Goal: Task Accomplishment & Management: Complete application form

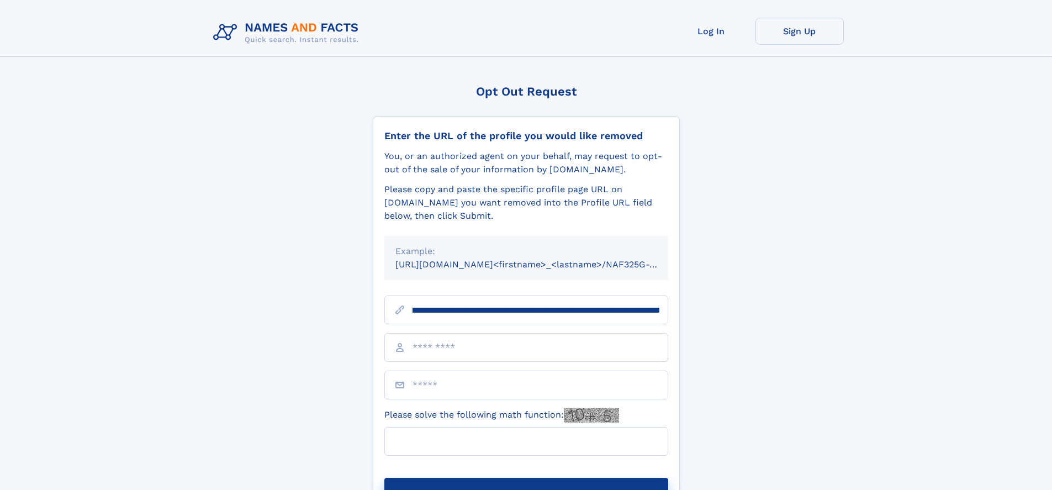
scroll to position [0, 146]
type input "**********"
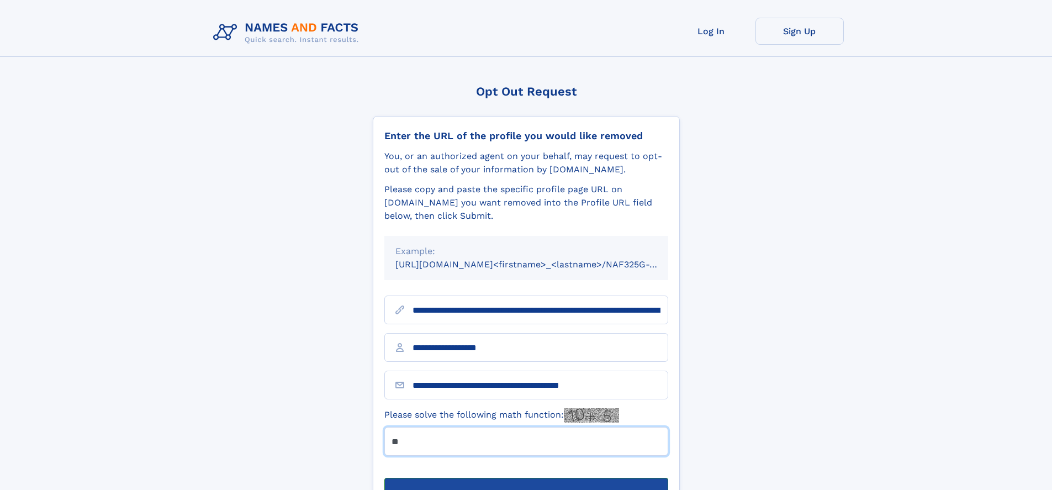
type input "**"
click at [526, 478] on button "Submit Opt Out Request" at bounding box center [526, 495] width 284 height 35
